Goal: Transaction & Acquisition: Purchase product/service

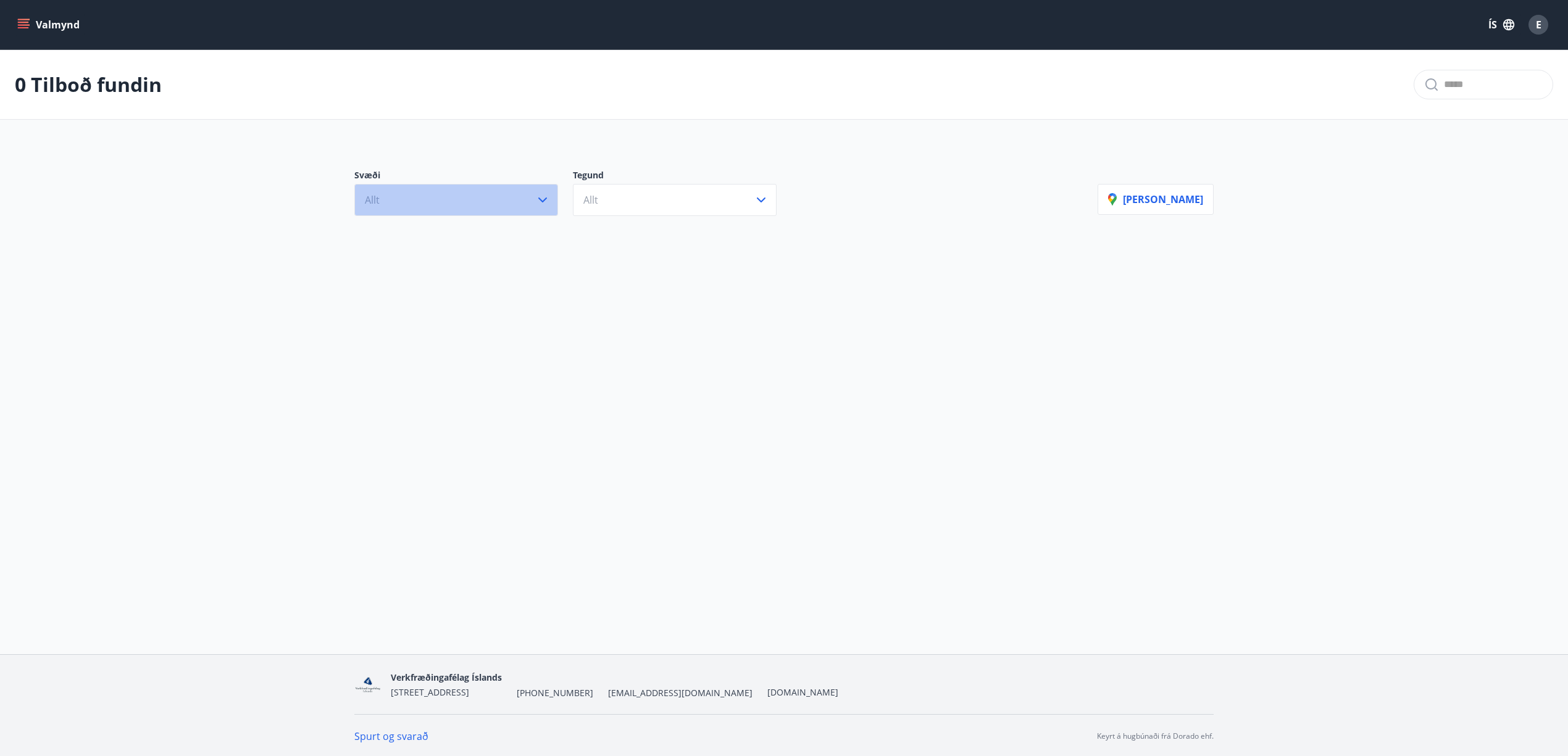
click at [541, 198] on icon "button" at bounding box center [542, 200] width 15 height 15
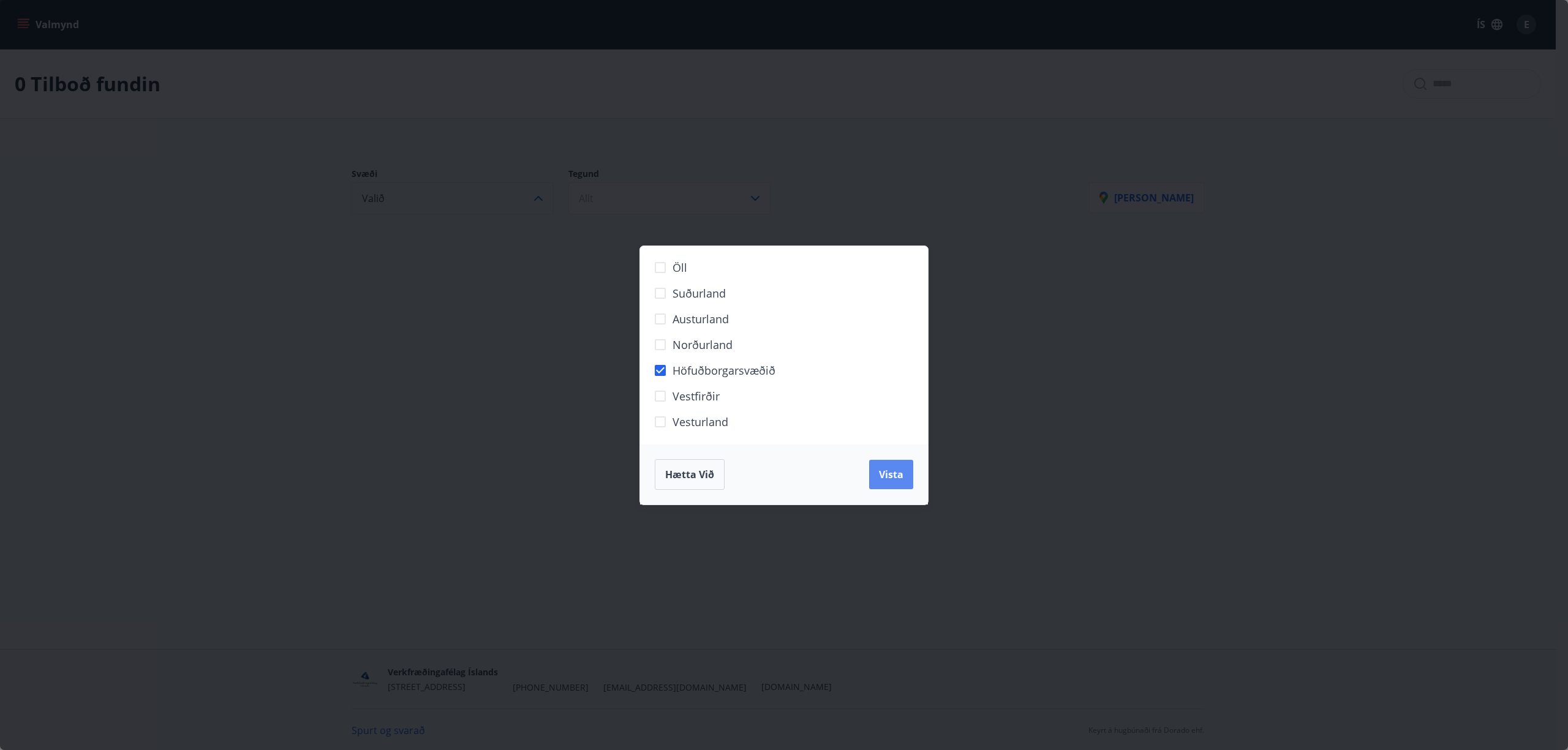
click at [885, 476] on span "Vista" at bounding box center [891, 475] width 25 height 14
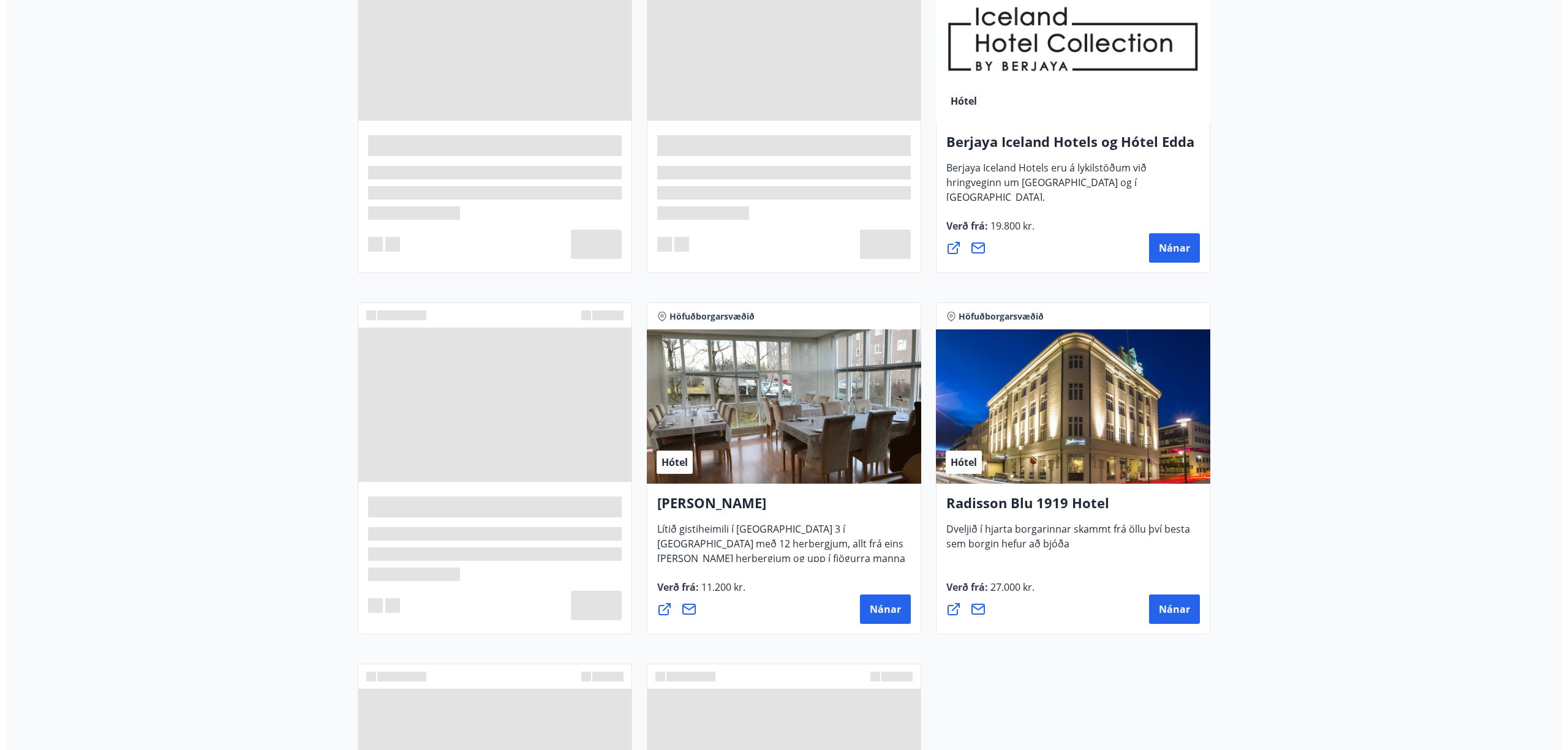
scroll to position [703, 0]
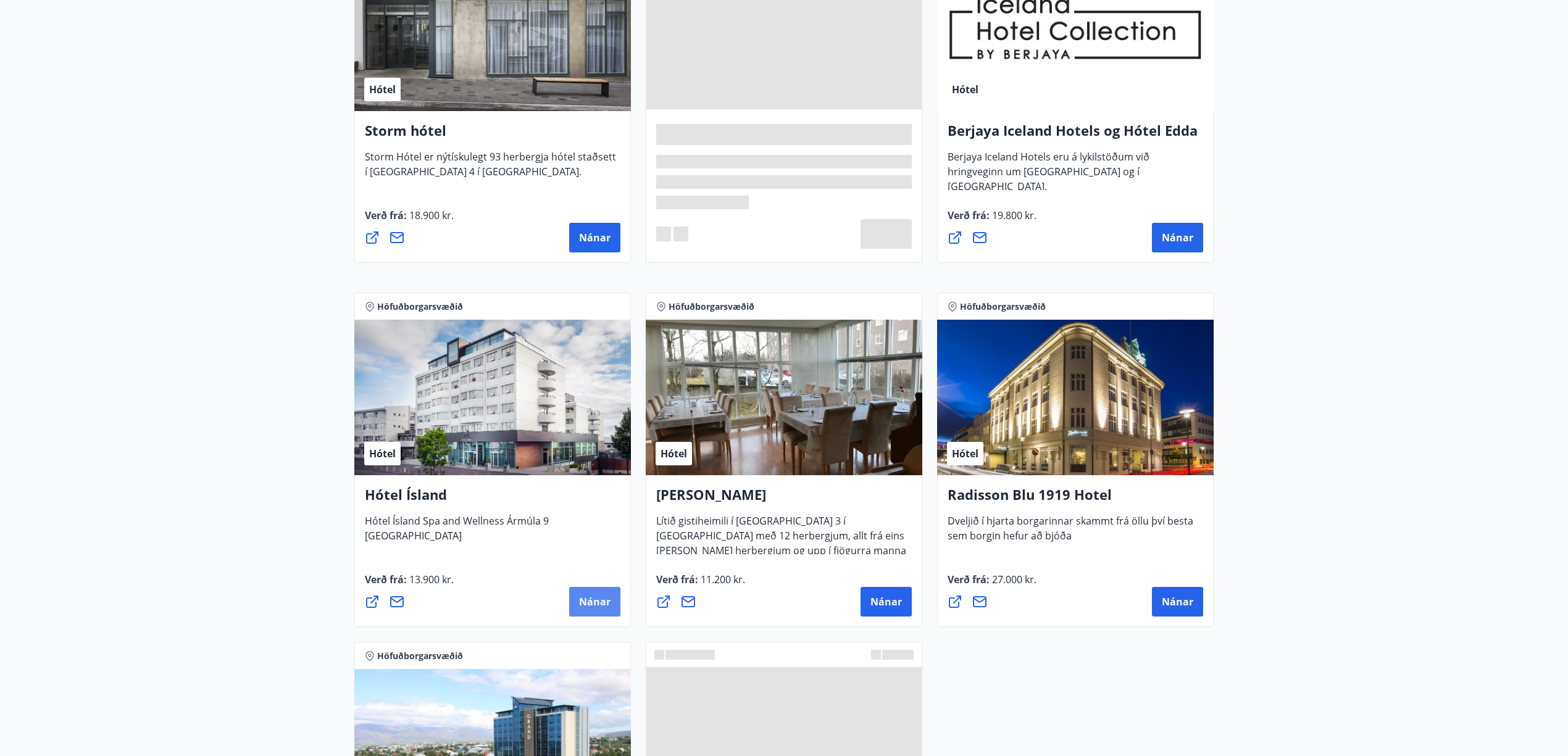
click at [591, 603] on span "Nánar" at bounding box center [595, 602] width 32 height 14
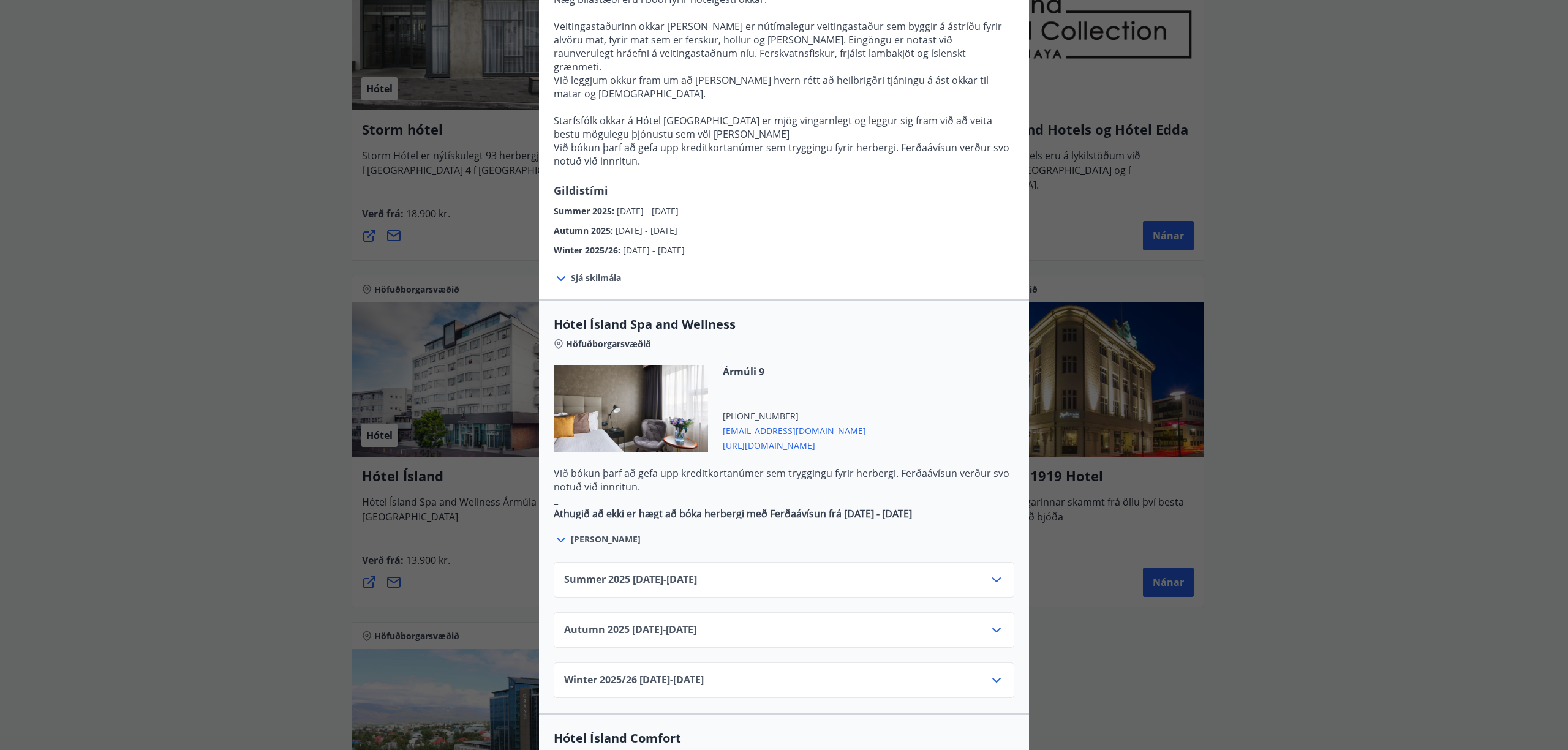
scroll to position [408, 0]
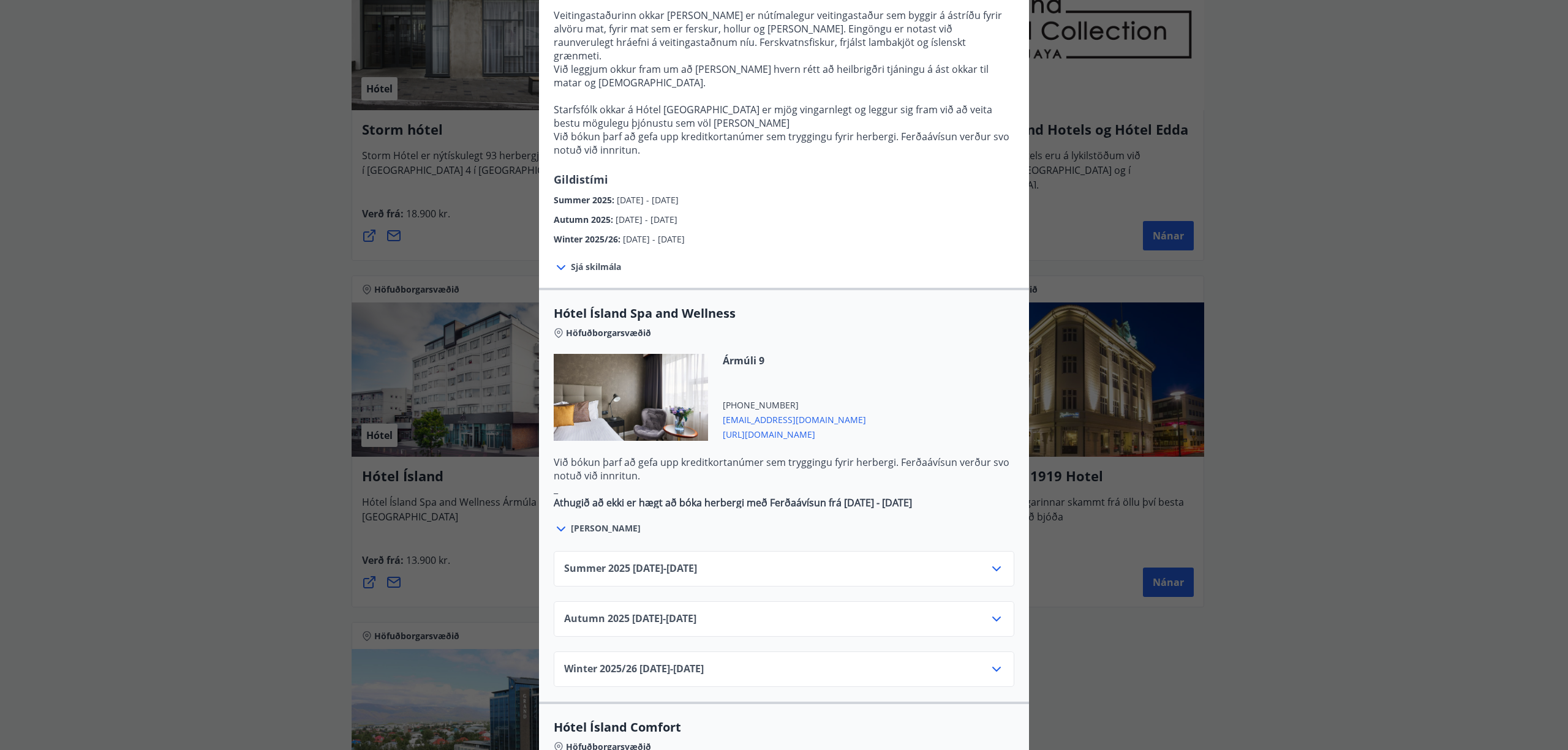
click at [817, 562] on div "Summer [PHONE_NUMBER][DATE] - [DATE]" at bounding box center [783, 573] width 439 height 25
click at [992, 566] on icon at bounding box center [996, 568] width 9 height 5
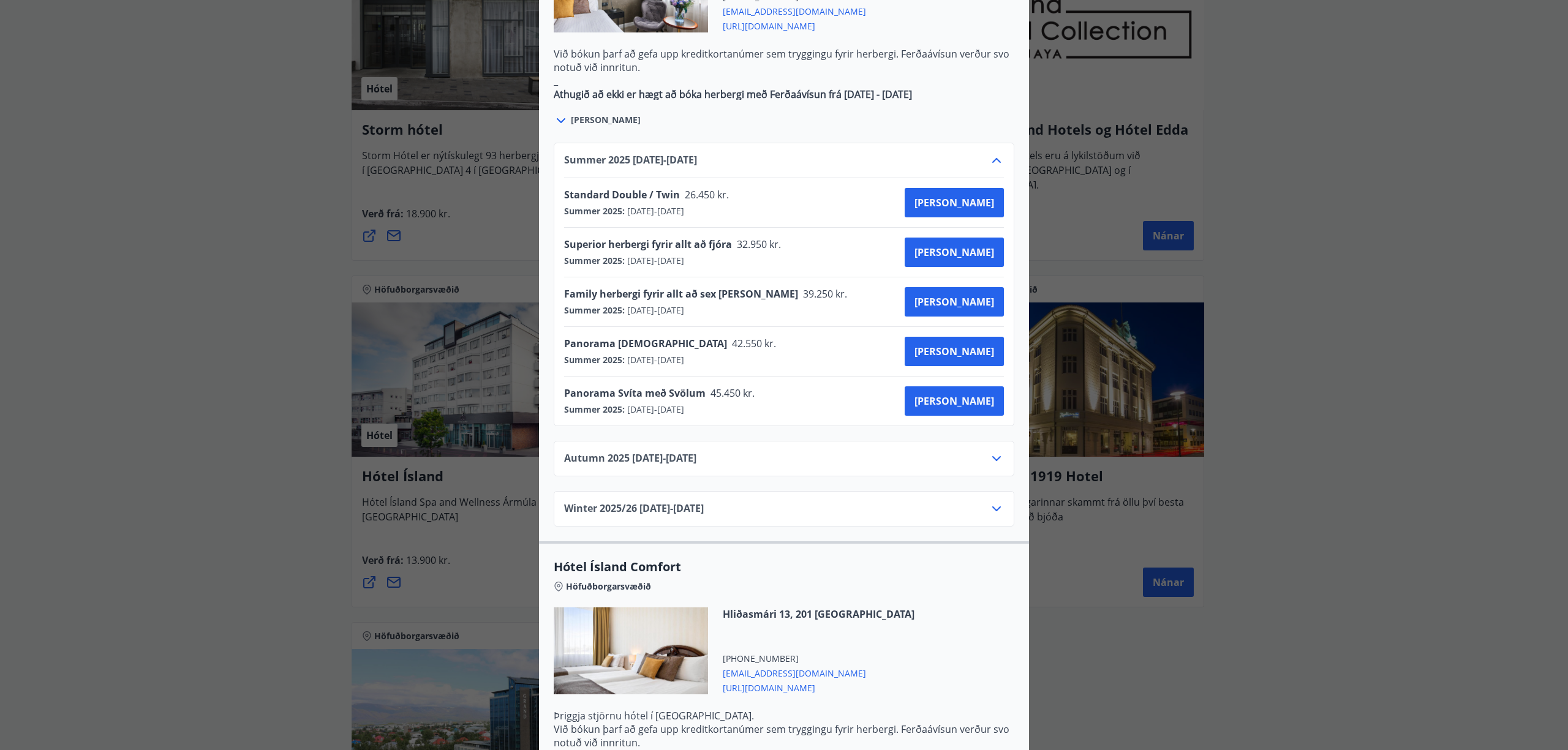
scroll to position [571, 0]
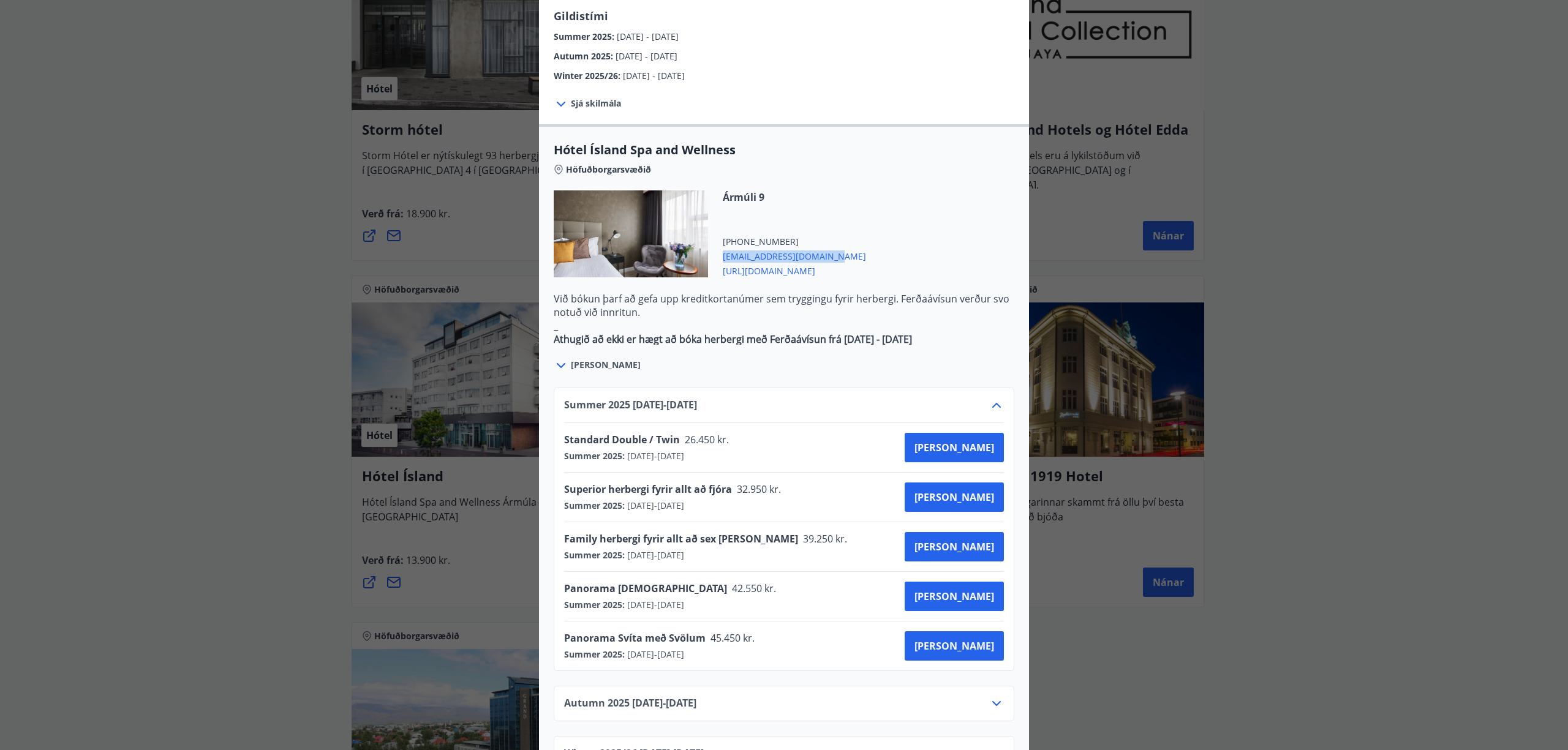
drag, startPoint x: 829, startPoint y: 212, endPoint x: 714, endPoint y: 219, distance: 115.2
click at [714, 219] on div "Ármúli 9 [PHONE_NUMBER] [EMAIL_ADDRESS][DOMAIN_NAME] [URL][DOMAIN_NAME]" at bounding box center [784, 241] width 460 height 102
copy span "[EMAIL_ADDRESS][DOMAIN_NAME]"
drag, startPoint x: 760, startPoint y: 461, endPoint x: 541, endPoint y: 452, distance: 219.2
click at [541, 452] on div "Summer [PHONE_NUMBER][DATE] - [DATE] Standard Double / Twin [DEMOGRAPHIC_DATA].…" at bounding box center [784, 572] width 490 height 399
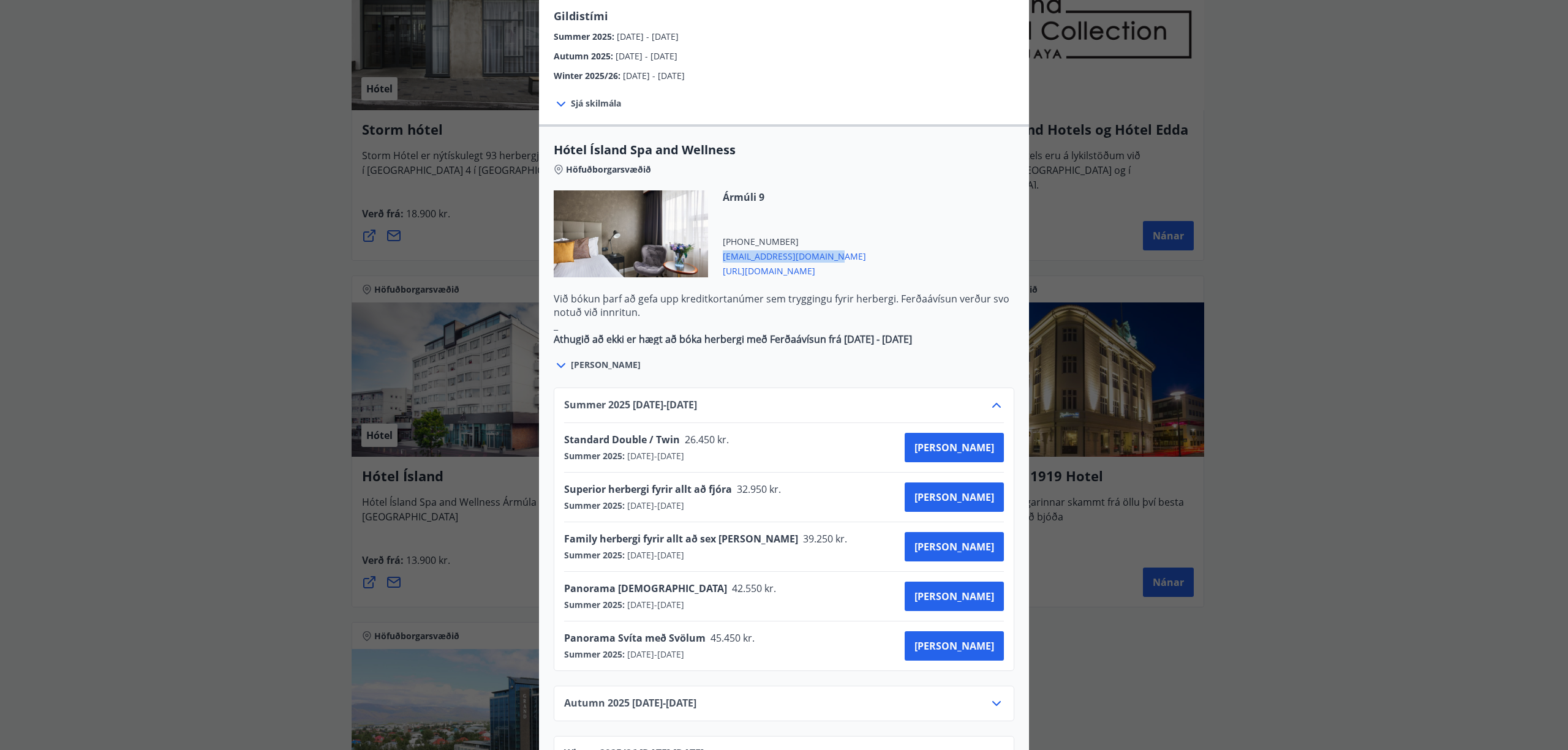
click at [816, 483] on div "Superior herbergi fyrir allt að fjóra 32.950 kr. Summer 2025 : [DATE] - [DATE] …" at bounding box center [783, 497] width 439 height 30
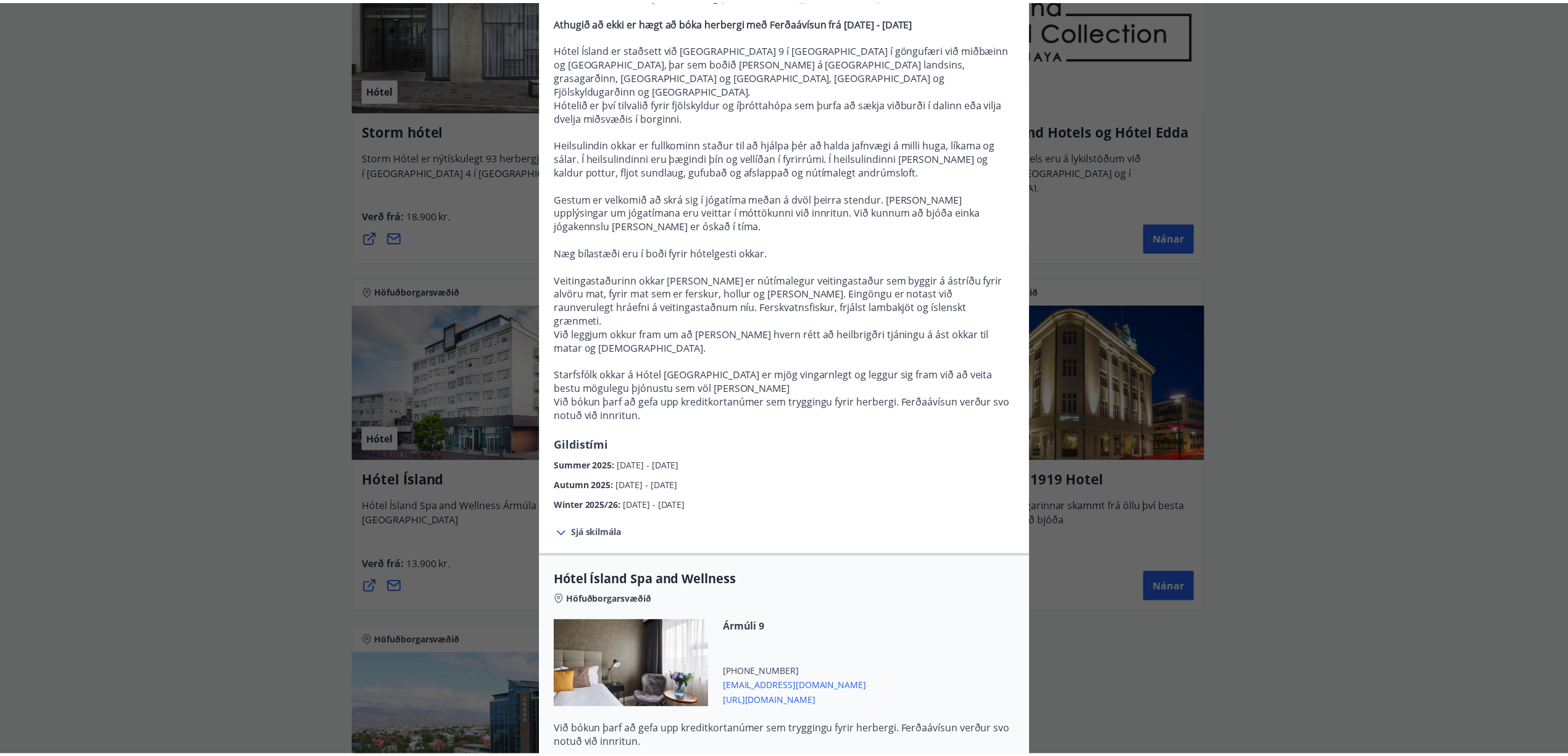
scroll to position [82, 0]
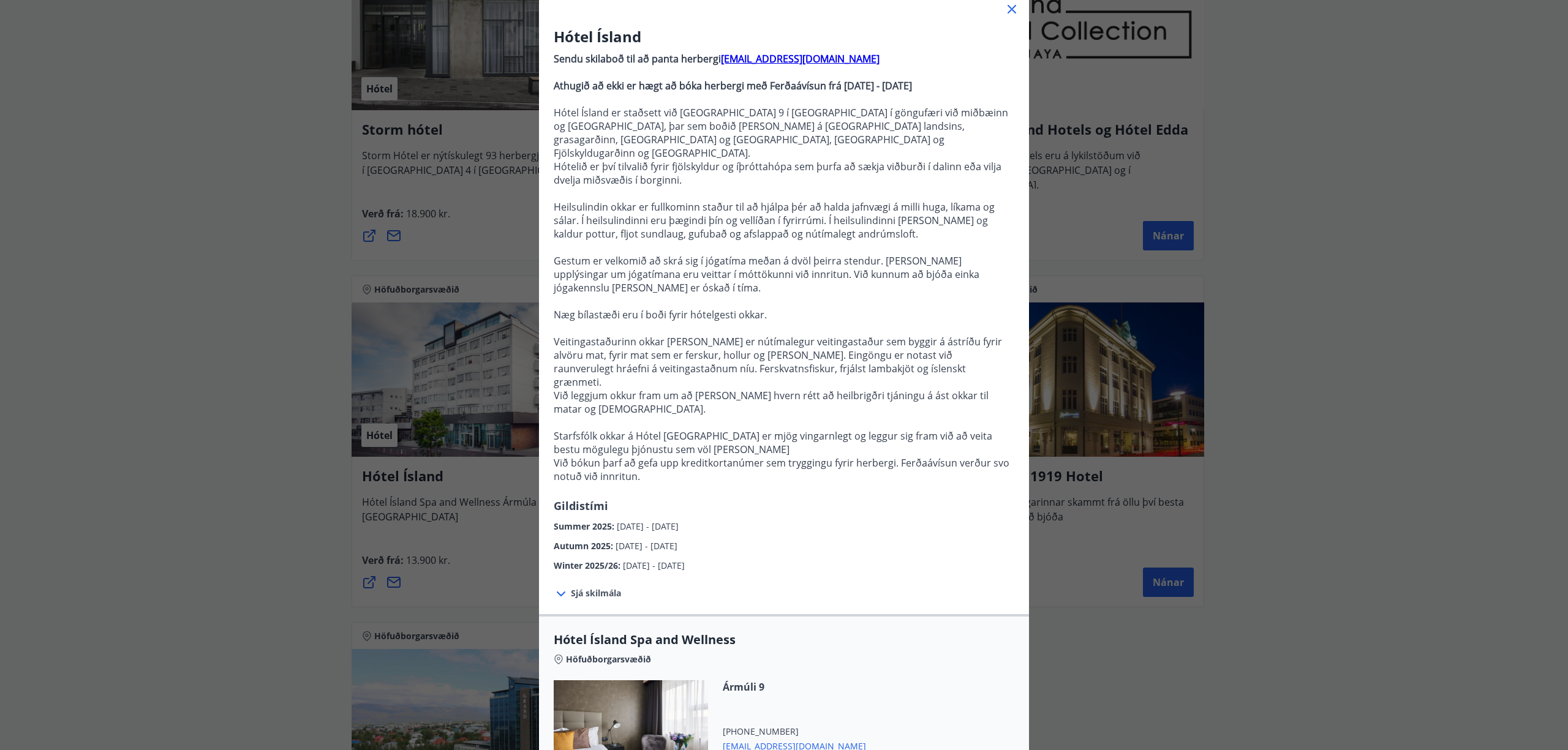
click at [1289, 416] on div "Hótel Ísland Sendu skilaboð til að panta herbergi [EMAIL_ADDRESS][DOMAIN_NAME] …" at bounding box center [784, 294] width 1568 height 750
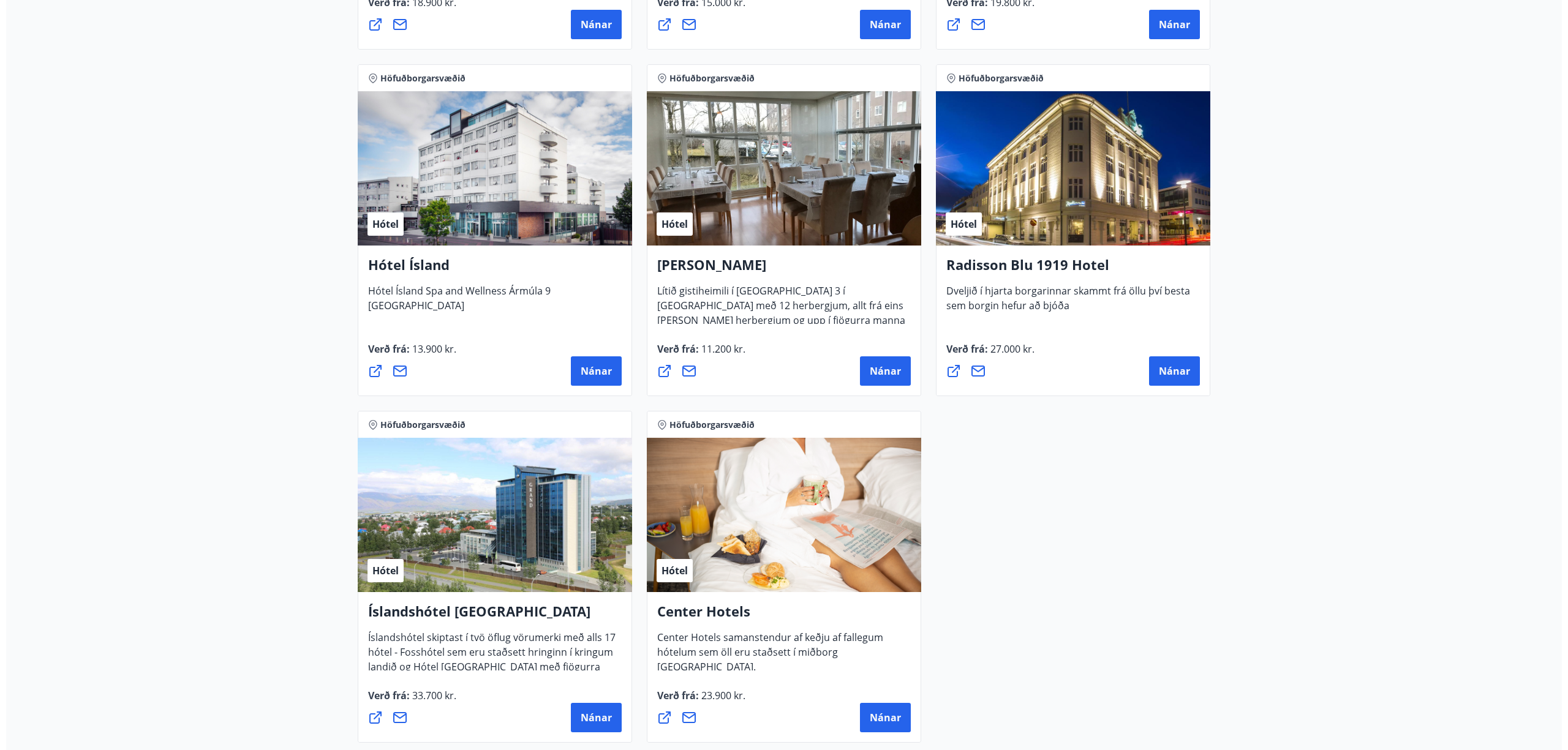
scroll to position [933, 0]
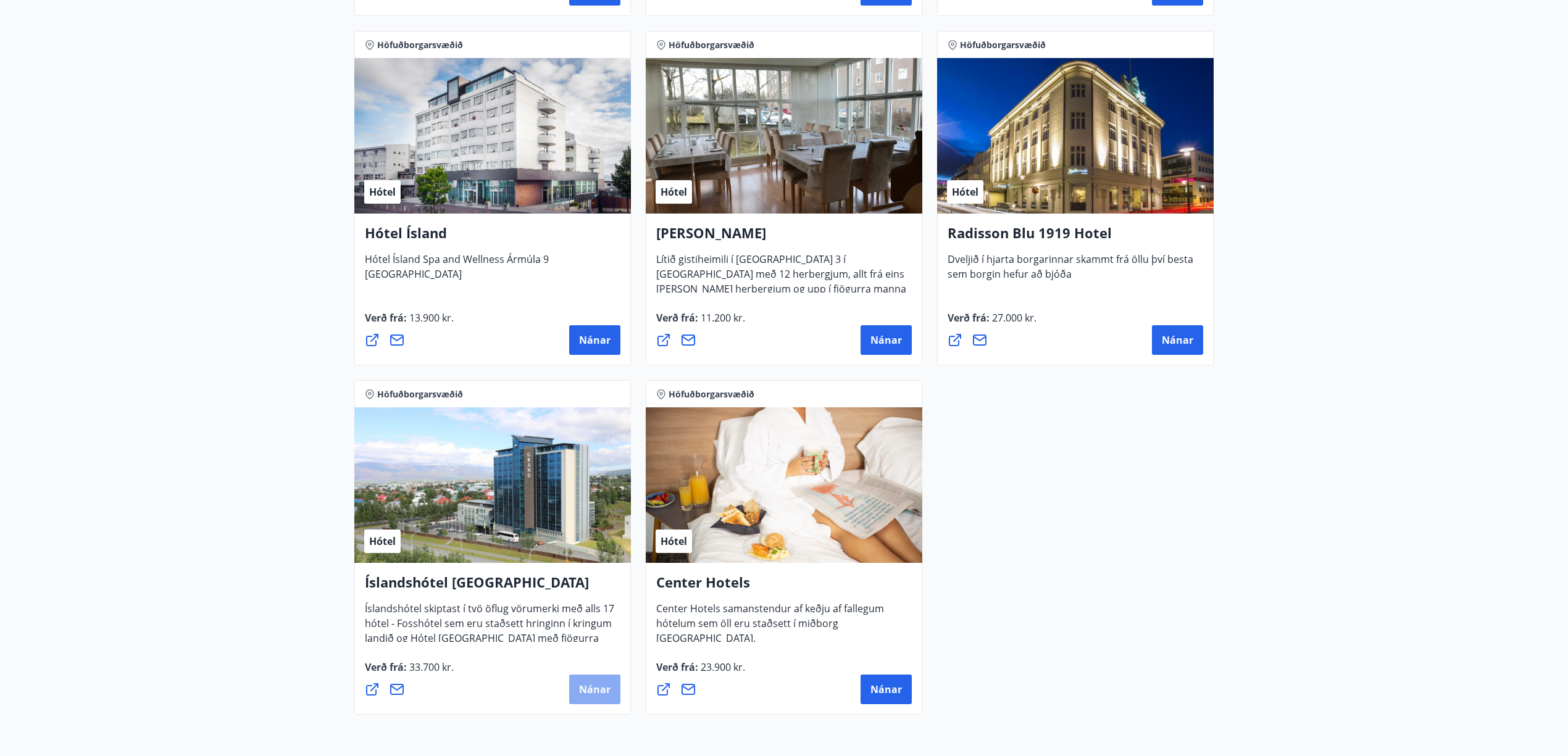
click at [581, 696] on span "Nánar" at bounding box center [595, 689] width 32 height 14
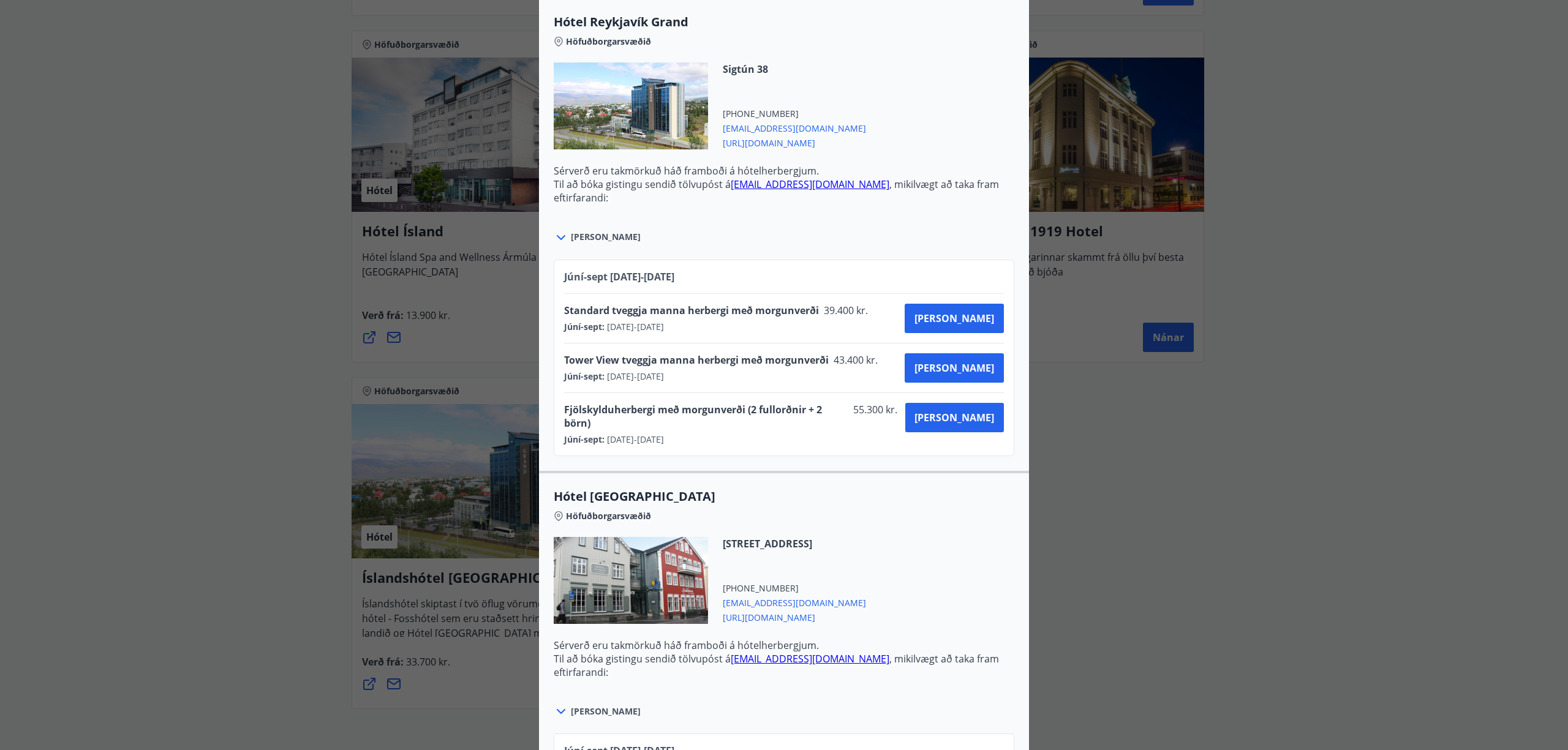
scroll to position [571, 0]
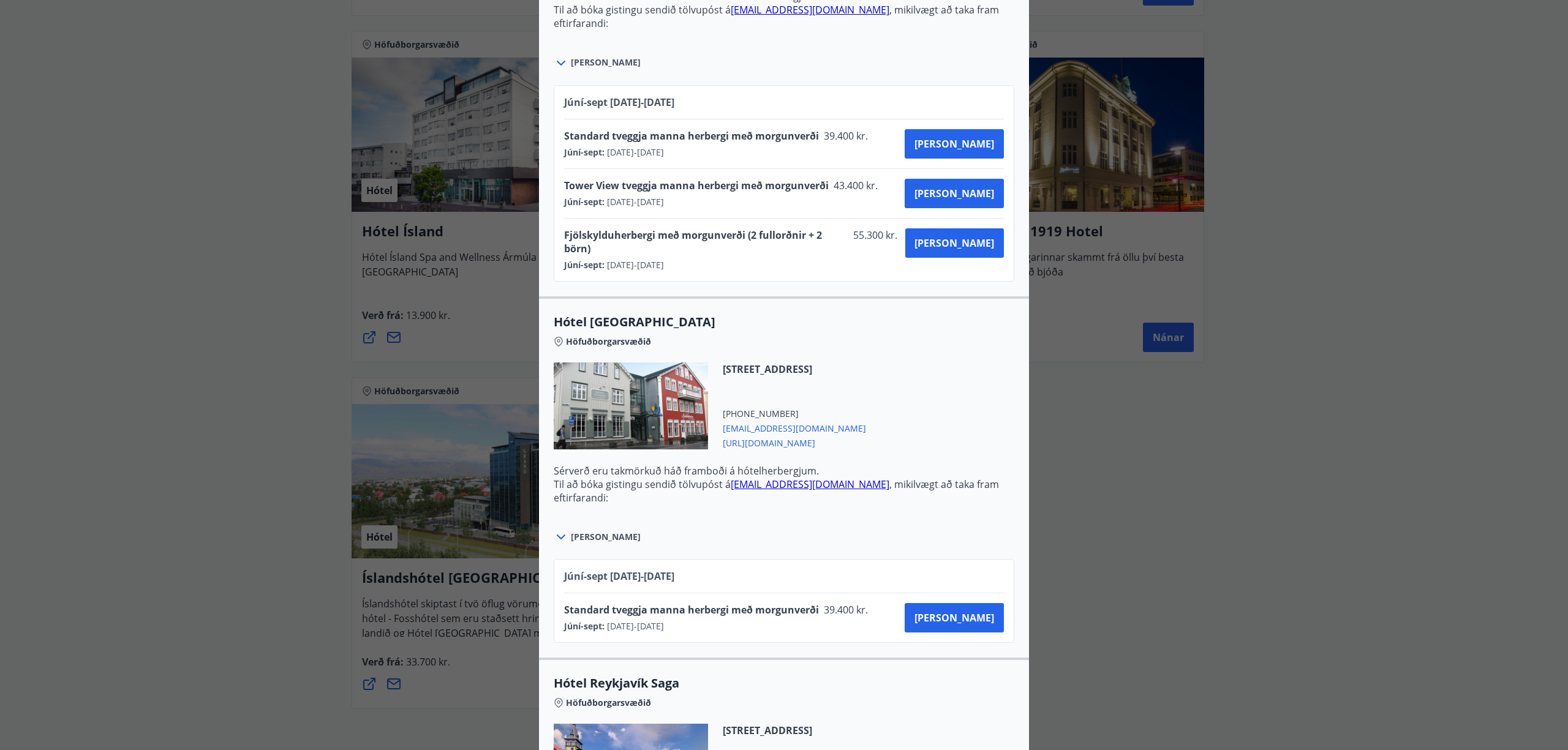
drag, startPoint x: 743, startPoint y: 614, endPoint x: 539, endPoint y: 304, distance: 371.1
click at [539, 304] on div "Hótel [GEOGRAPHIC_DATA] Höfuðborgarsvæðið [STREET_ADDRESS] [PHONE_NUMBER] [EMAI…" at bounding box center [784, 477] width 490 height 362
click at [869, 517] on div "[PERSON_NAME]" at bounding box center [784, 531] width 460 height 29
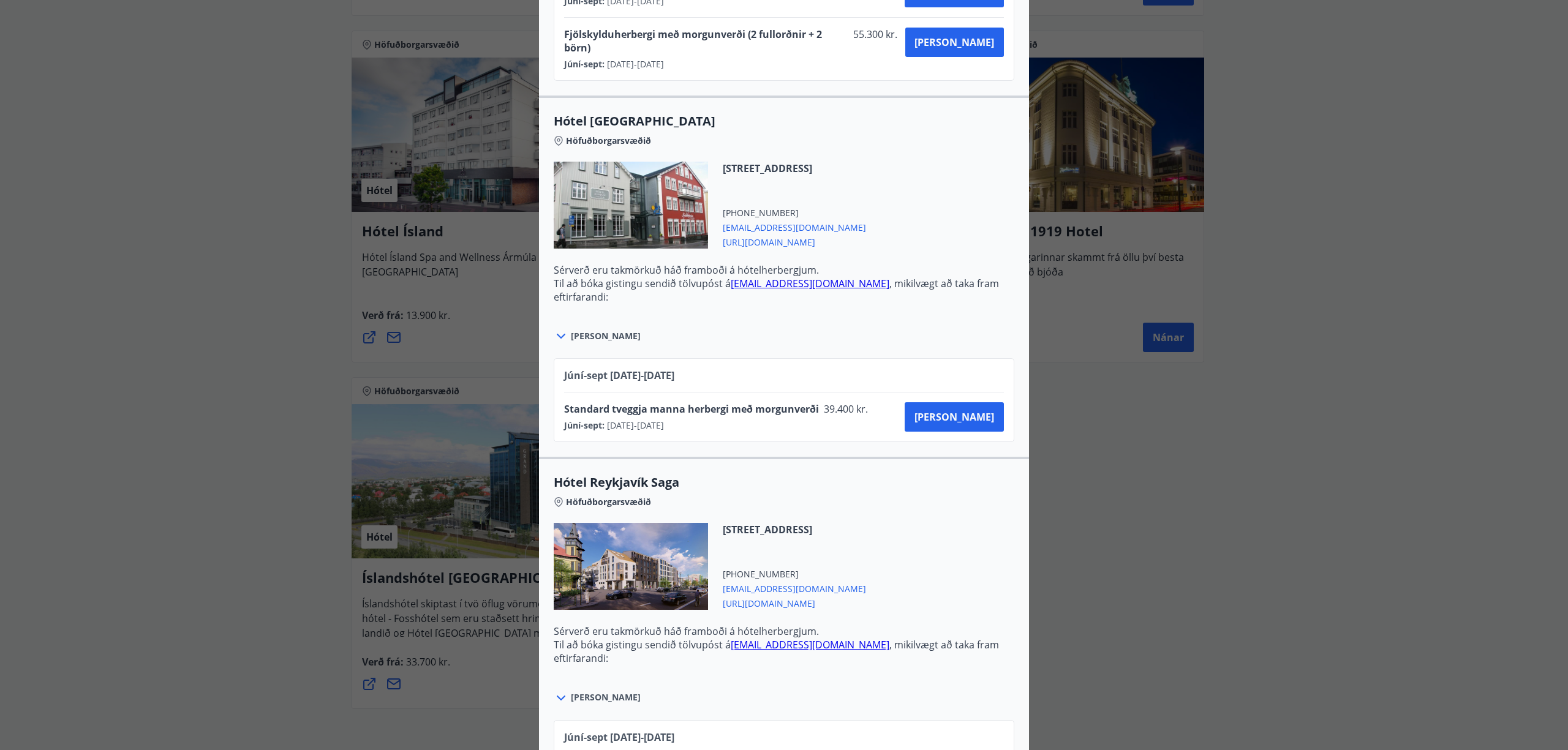
scroll to position [734, 0]
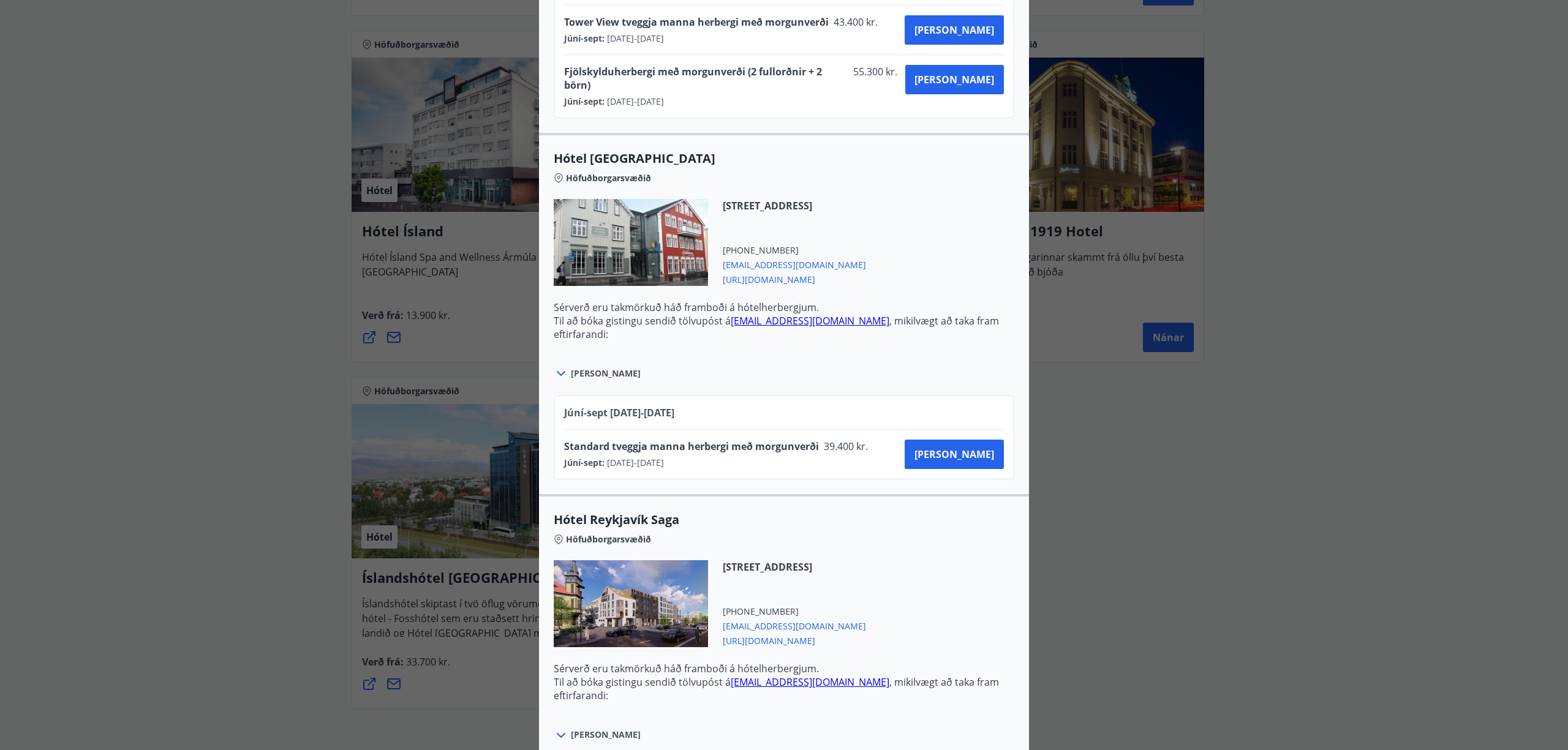
drag, startPoint x: 779, startPoint y: 456, endPoint x: 539, endPoint y: 138, distance: 398.4
click at [539, 138] on div "Hótel [GEOGRAPHIC_DATA] Höfuðborgarsvæðið [STREET_ADDRESS] [PHONE_NUMBER] [EMAI…" at bounding box center [784, 314] width 490 height 362
click at [898, 239] on div "[STREET_ADDRESS] [PHONE_NUMBER] [EMAIL_ADDRESS][DOMAIN_NAME] [URL][DOMAIN_NAME]" at bounding box center [784, 250] width 460 height 102
drag, startPoint x: 850, startPoint y: 251, endPoint x: 708, endPoint y: 250, distance: 142.0
click at [708, 250] on div "[STREET_ADDRESS] [PHONE_NUMBER] [EMAIL_ADDRESS][DOMAIN_NAME] [URL][DOMAIN_NAME]" at bounding box center [787, 243] width 158 height 87
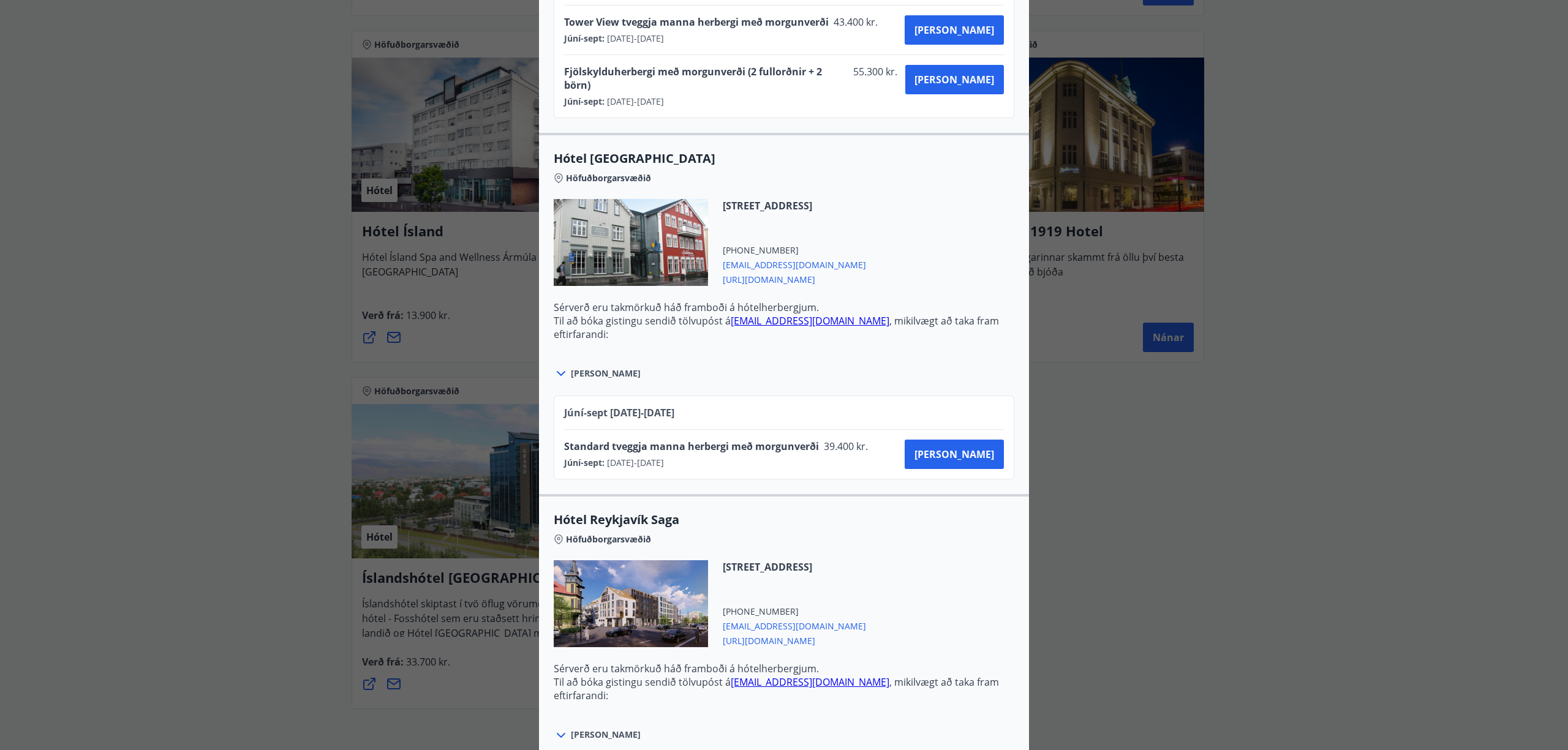
copy span "[EMAIL_ADDRESS][DOMAIN_NAME]"
click at [983, 447] on span "[PERSON_NAME]" at bounding box center [954, 454] width 80 height 14
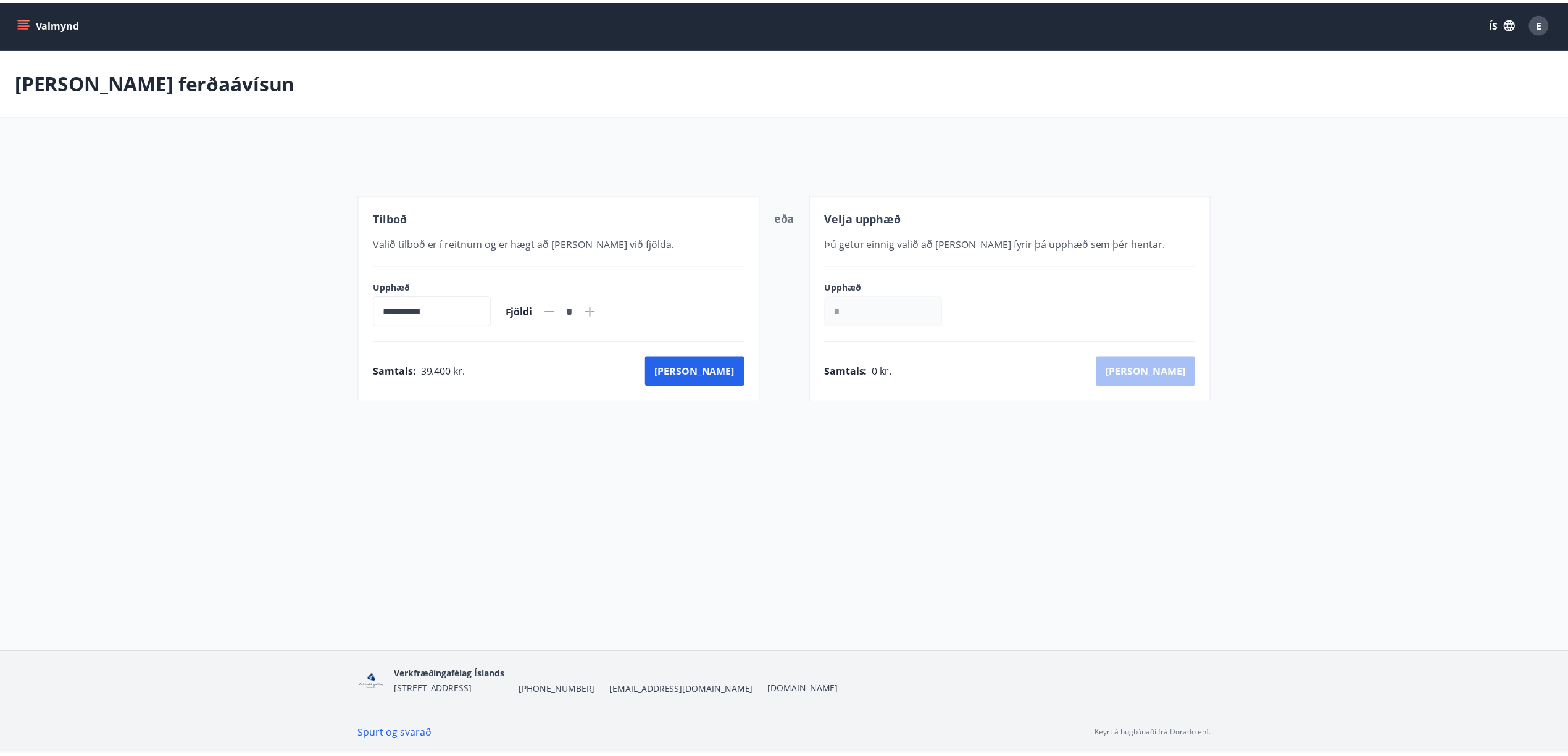
scroll to position [2, 0]
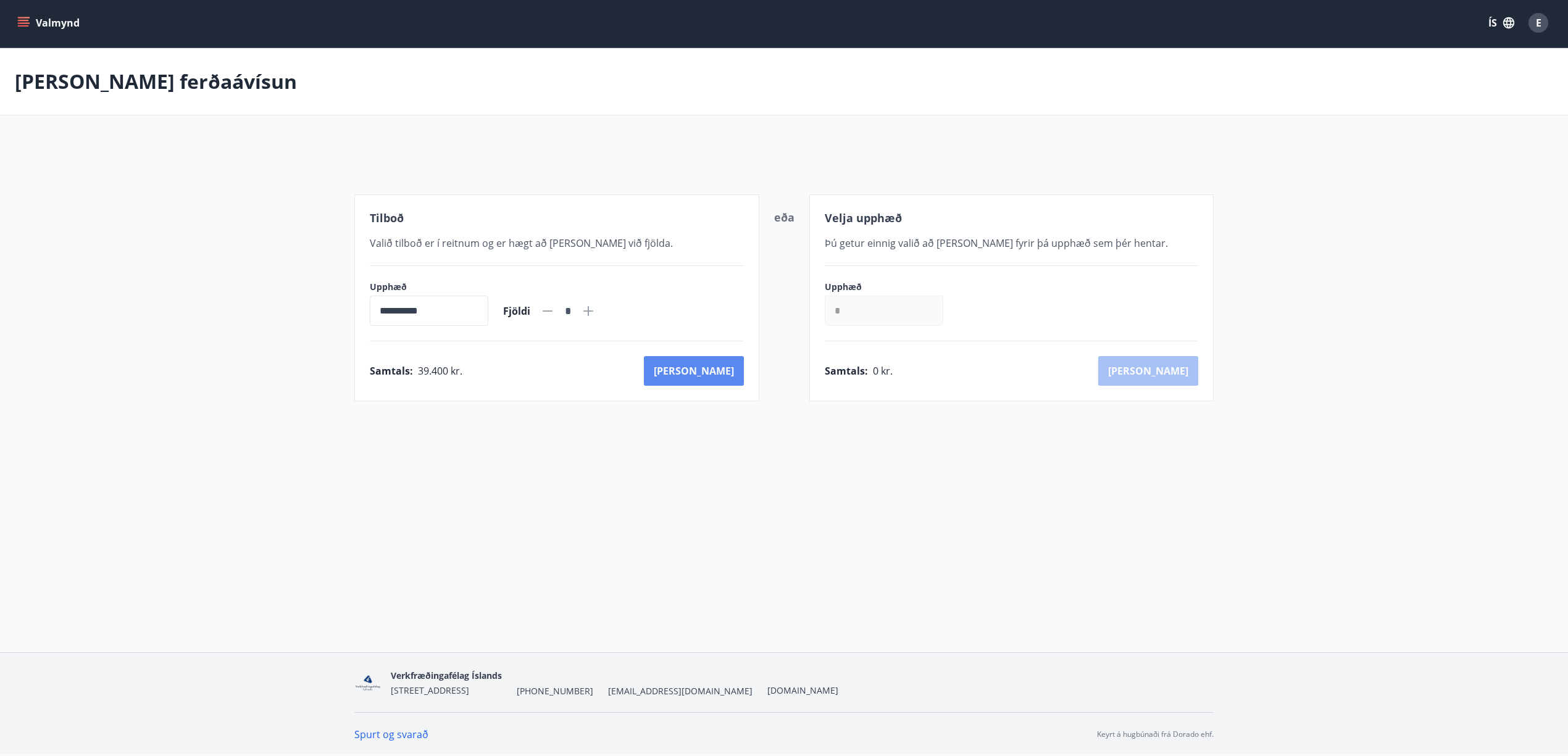
click at [707, 373] on button "[PERSON_NAME]" at bounding box center [693, 371] width 99 height 30
